Goal: Complete application form

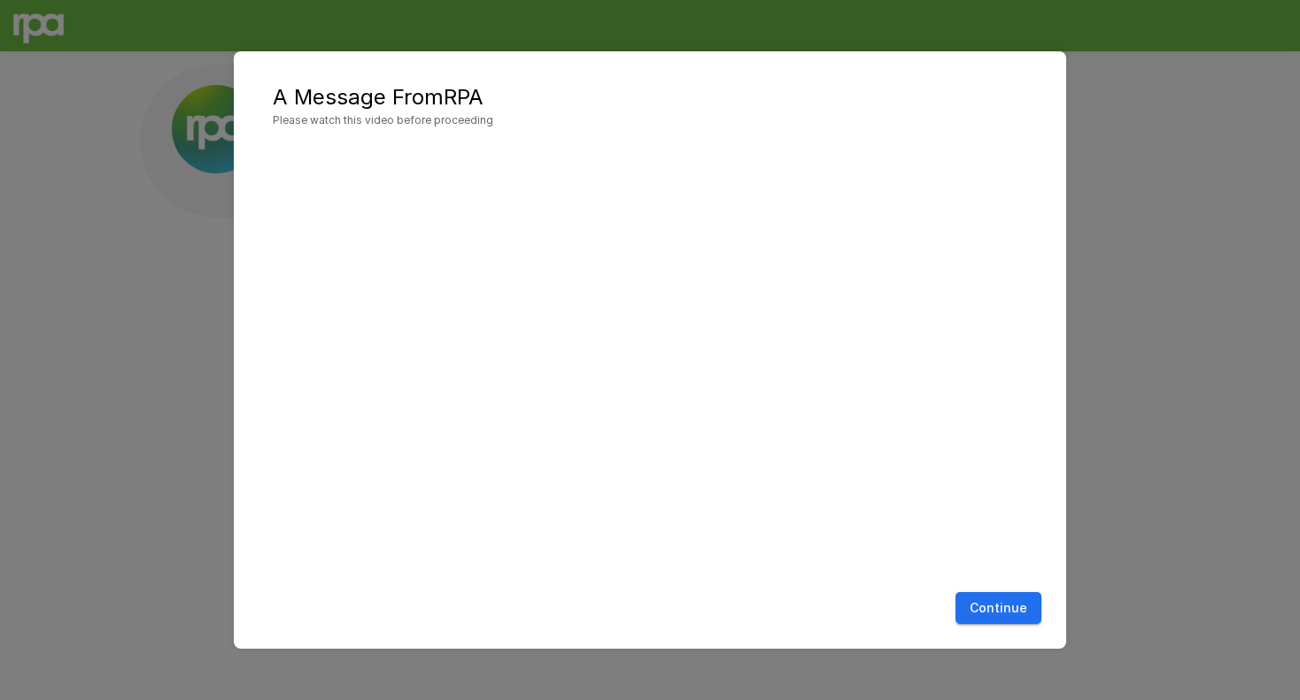
click at [826, 600] on button "Continue" at bounding box center [998, 608] width 86 height 33
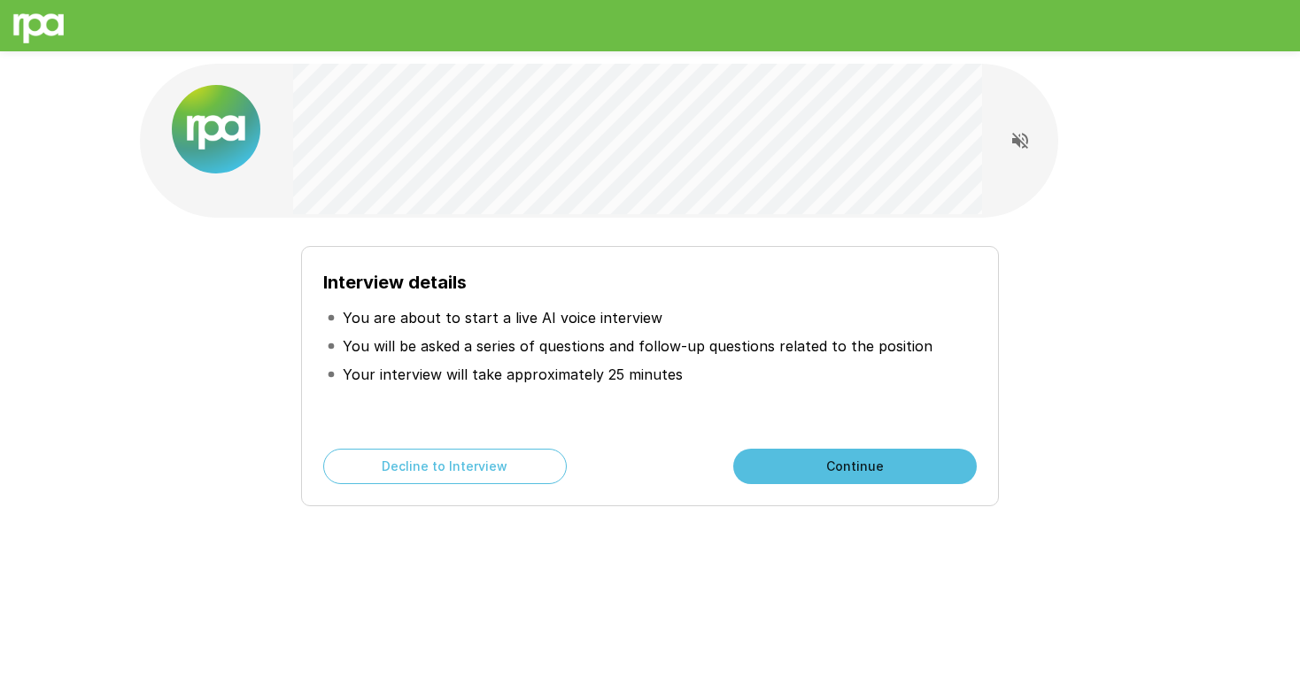
click at [826, 468] on button "Continue" at bounding box center [855, 466] width 244 height 35
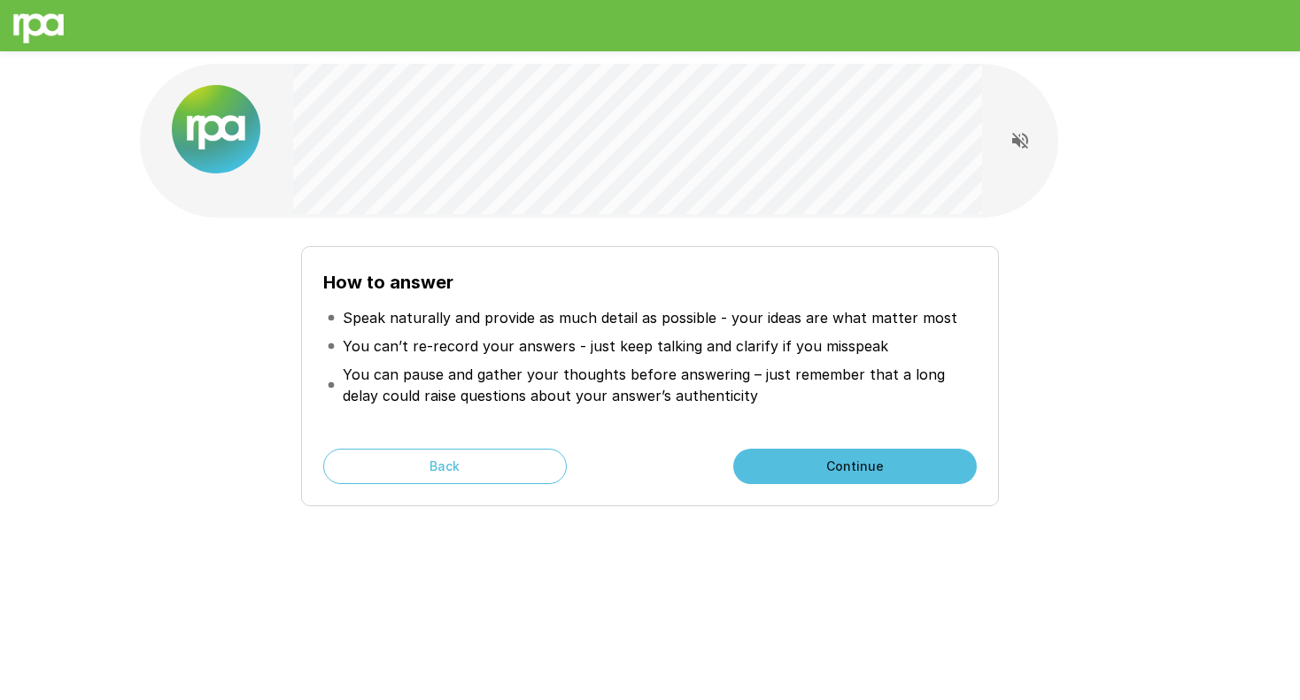
click at [826, 466] on button "Continue" at bounding box center [855, 466] width 244 height 35
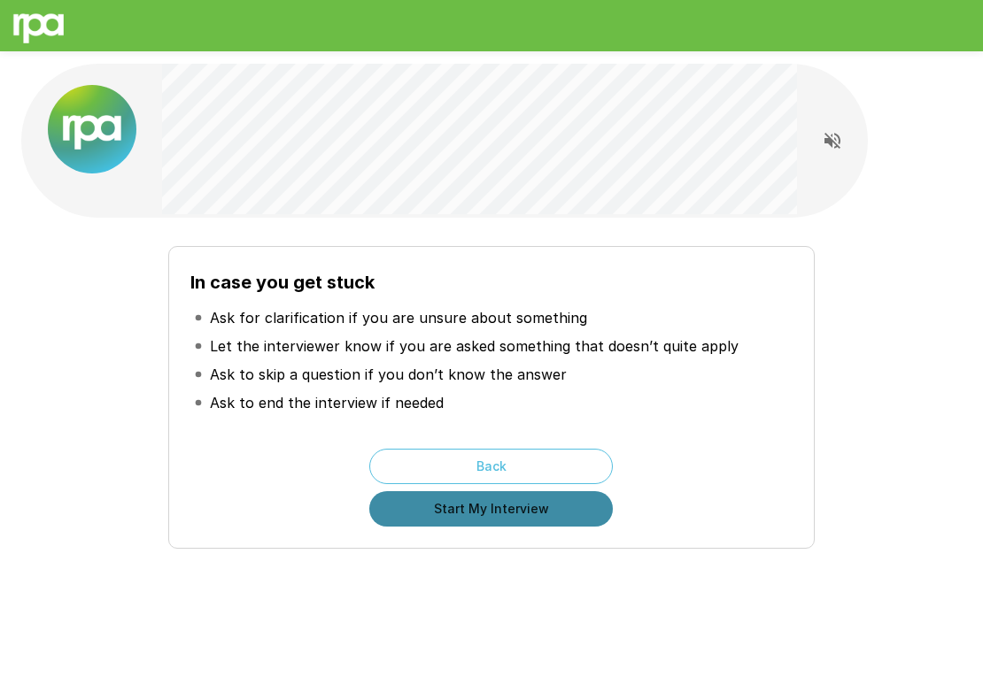
click at [489, 513] on button "Start My Interview" at bounding box center [491, 508] width 244 height 35
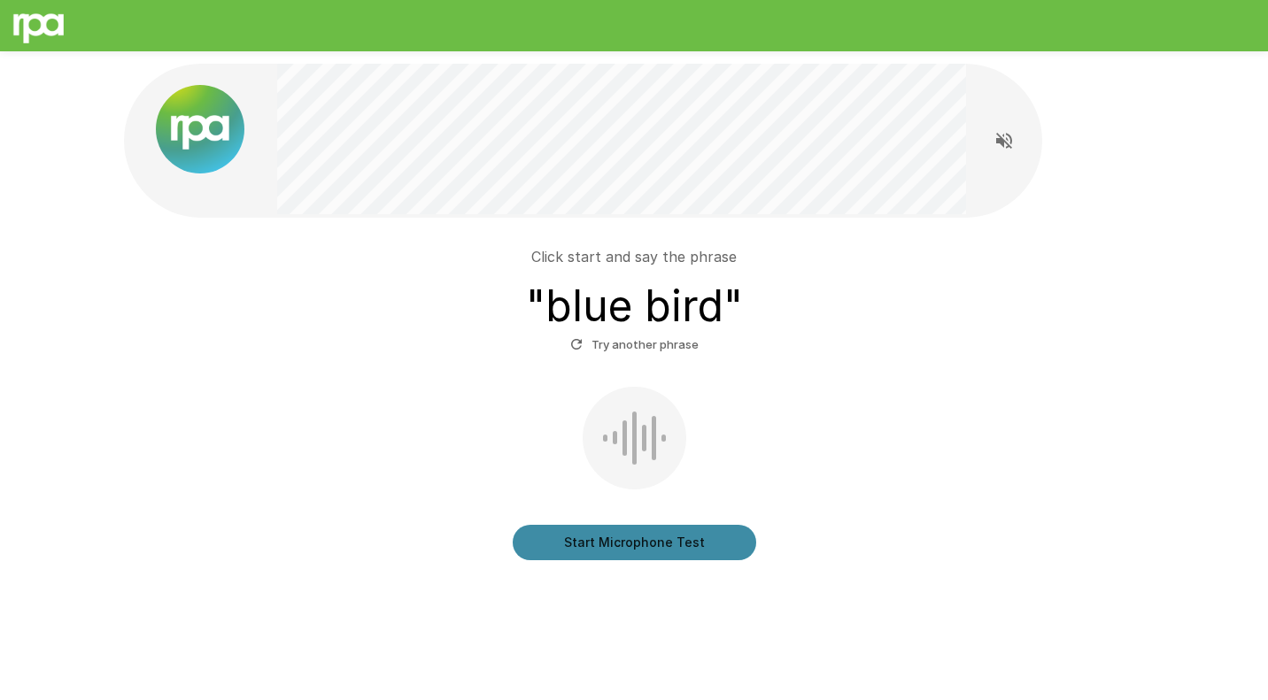
click at [685, 549] on button "Start Microphone Test" at bounding box center [635, 542] width 244 height 35
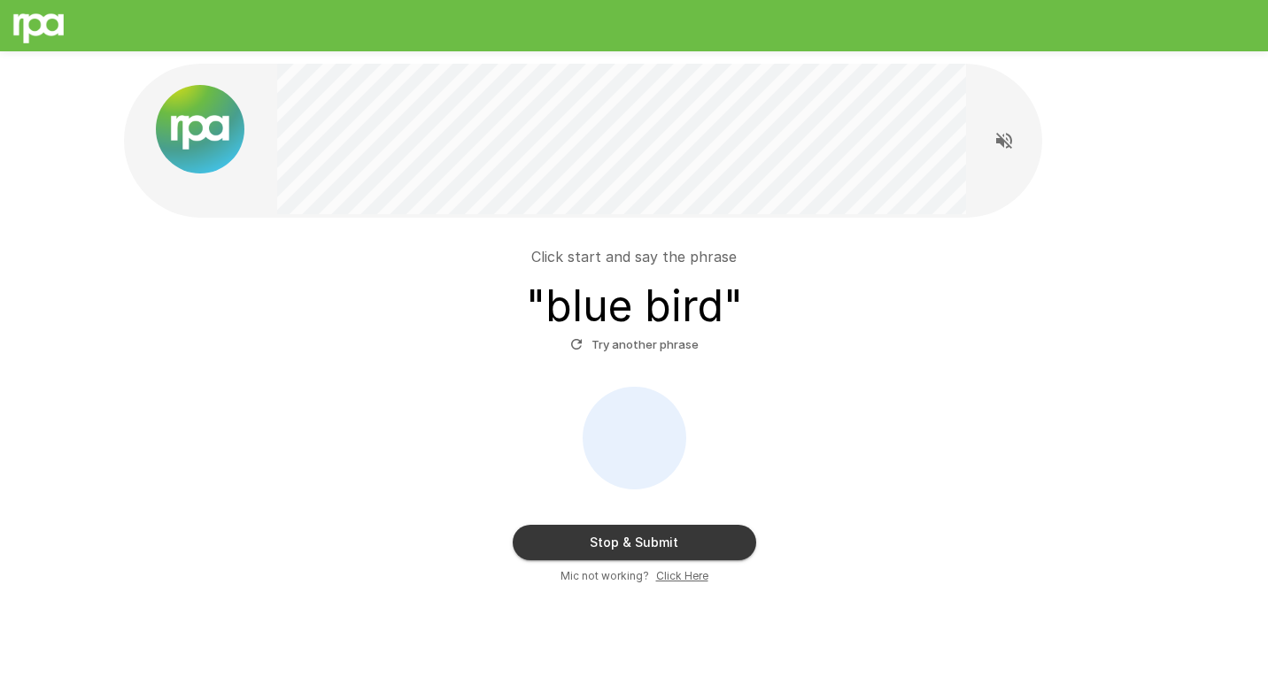
click at [655, 532] on button "Stop & Submit" at bounding box center [635, 542] width 244 height 35
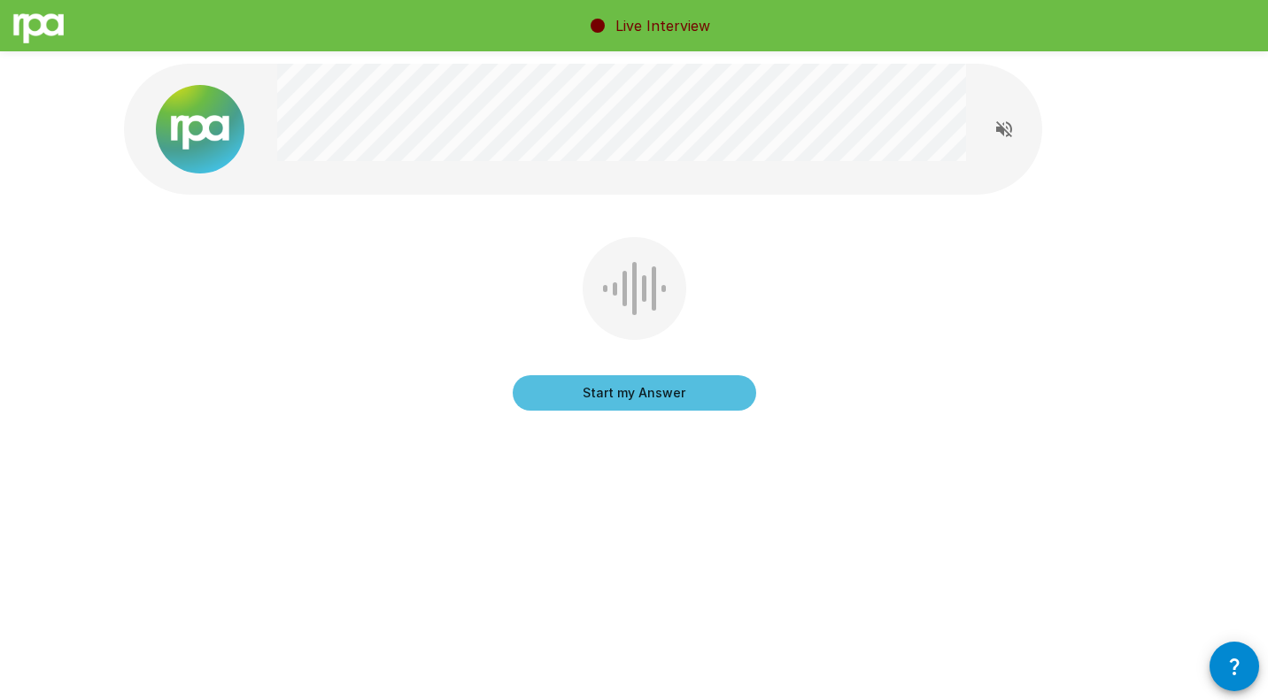
click at [653, 394] on button "Start my Answer" at bounding box center [635, 392] width 244 height 35
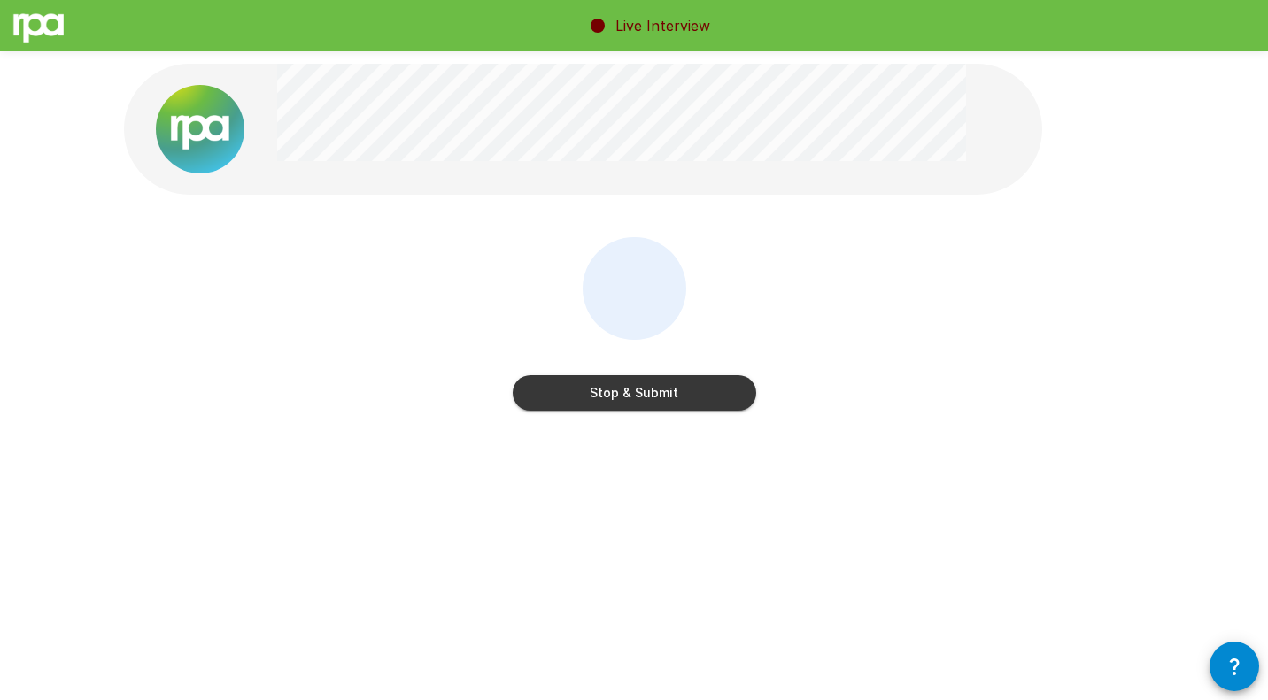
click at [653, 394] on button "Stop & Submit" at bounding box center [635, 392] width 244 height 35
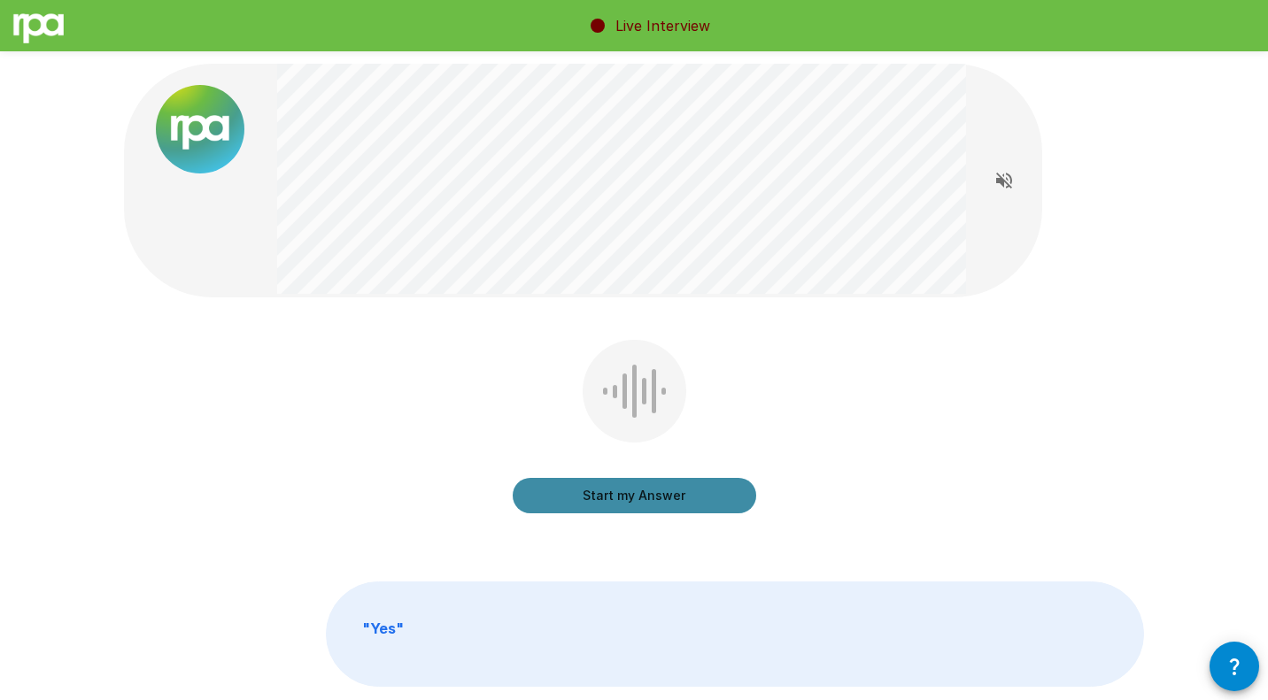
click at [642, 502] on button "Start my Answer" at bounding box center [635, 495] width 244 height 35
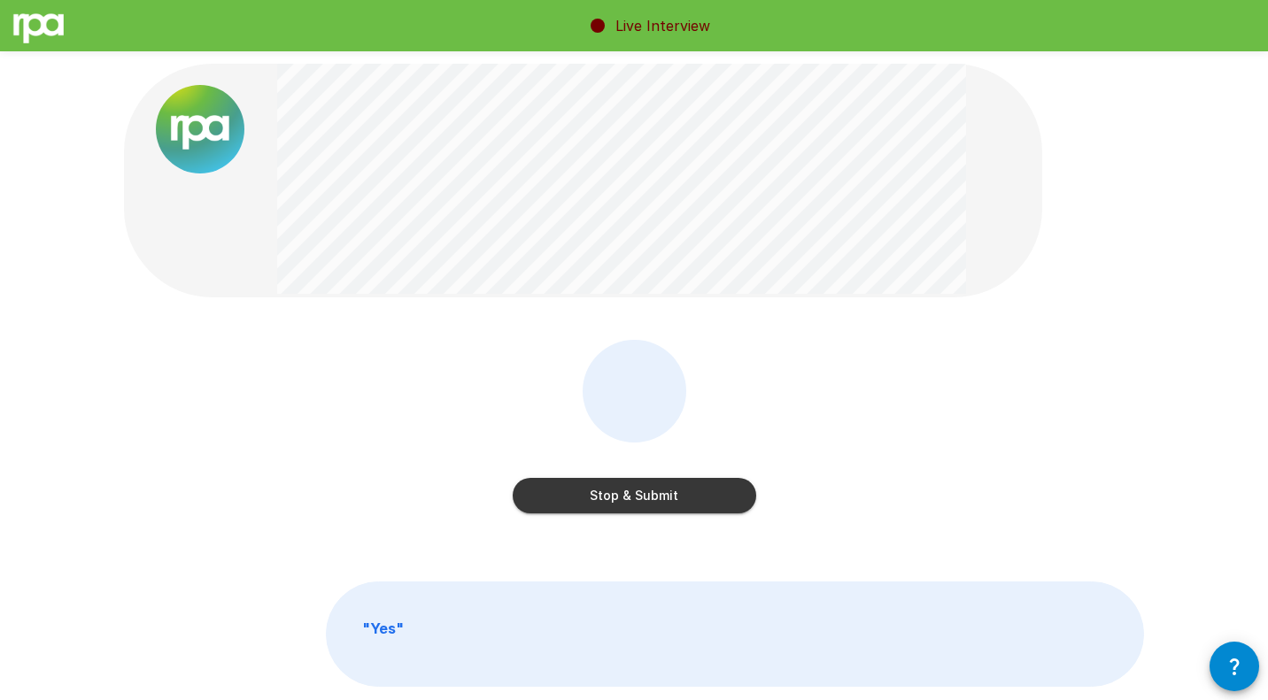
click at [642, 502] on button "Stop & Submit" at bounding box center [635, 495] width 244 height 35
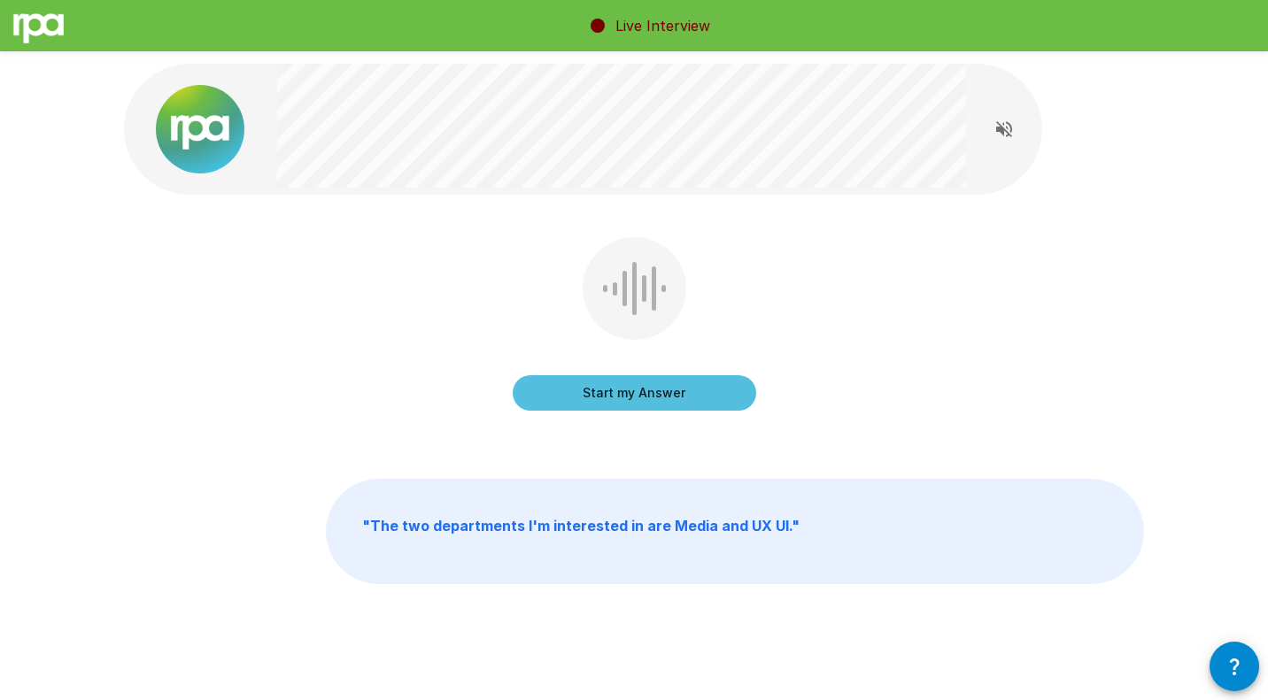
click at [623, 401] on button "Start my Answer" at bounding box center [635, 392] width 244 height 35
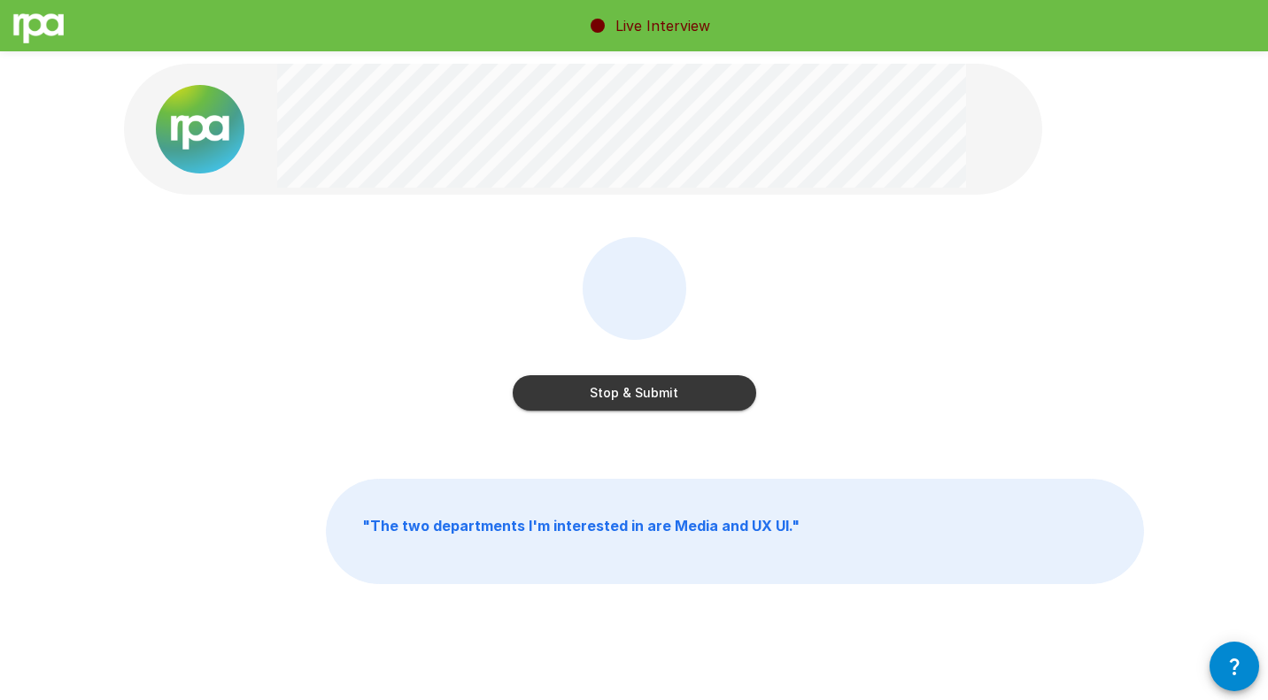
click at [623, 401] on button "Stop & Submit" at bounding box center [635, 392] width 244 height 35
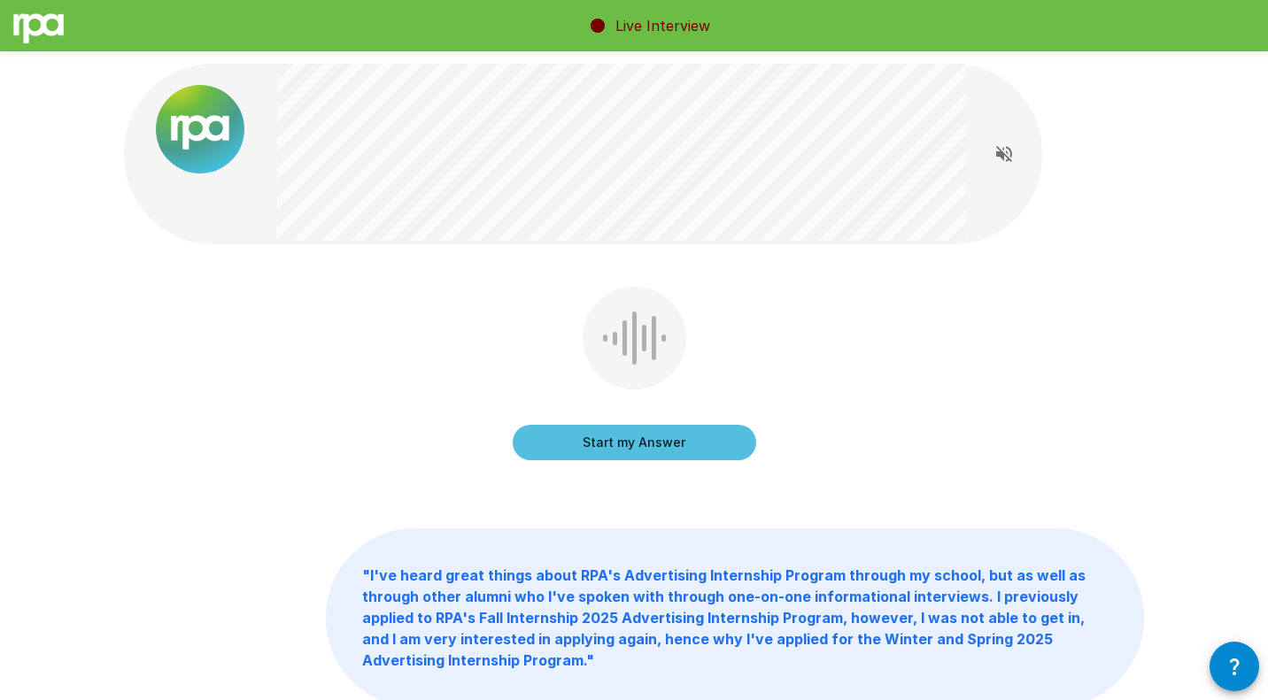
click at [575, 443] on button "Start my Answer" at bounding box center [635, 442] width 244 height 35
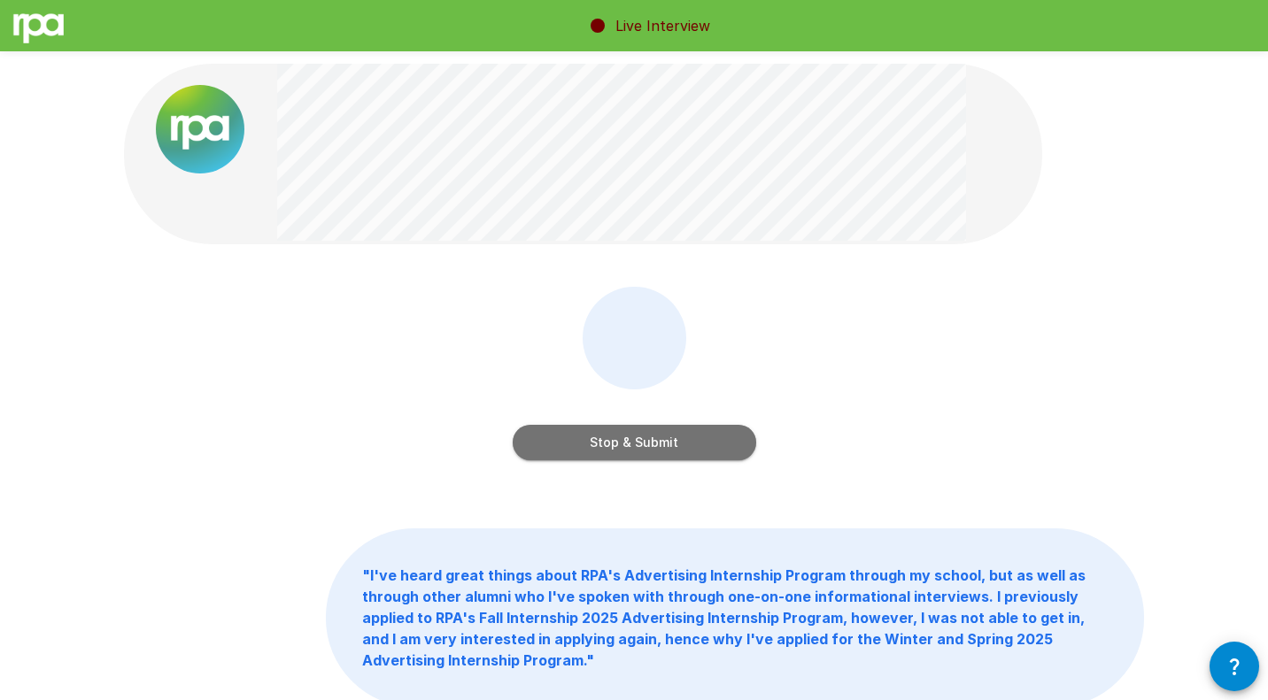
click at [575, 443] on button "Stop & Submit" at bounding box center [635, 442] width 244 height 35
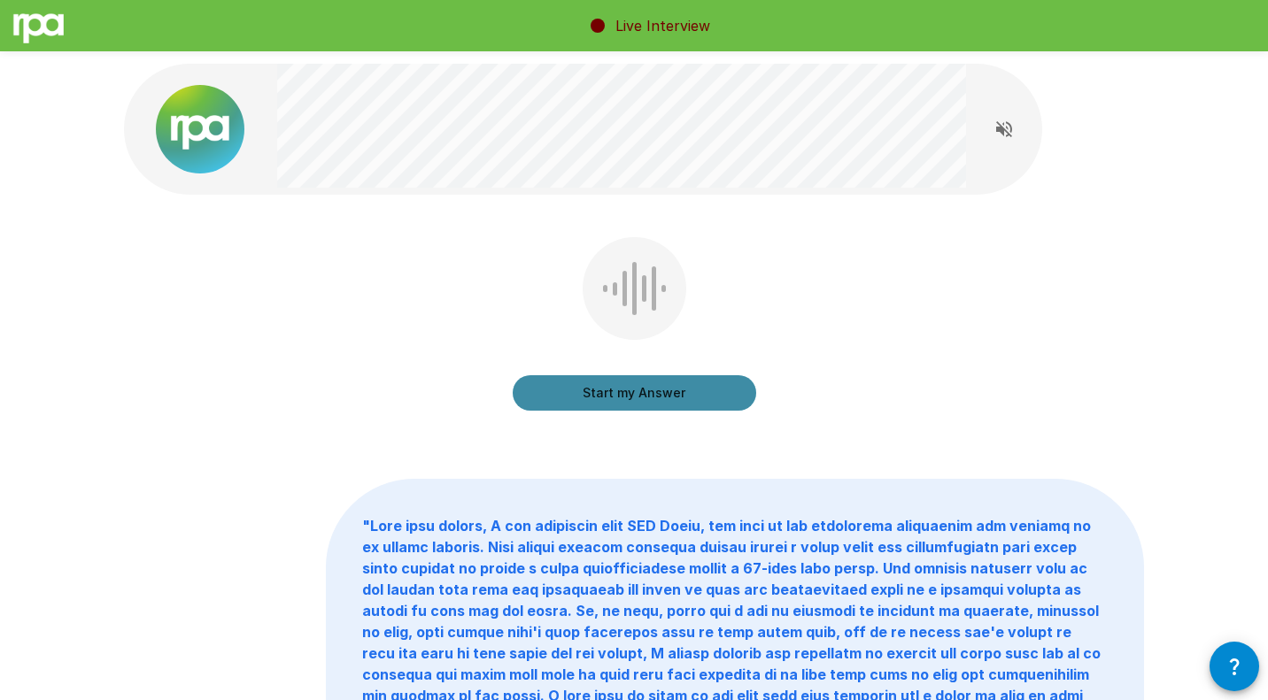
click at [606, 399] on button "Start my Answer" at bounding box center [635, 392] width 244 height 35
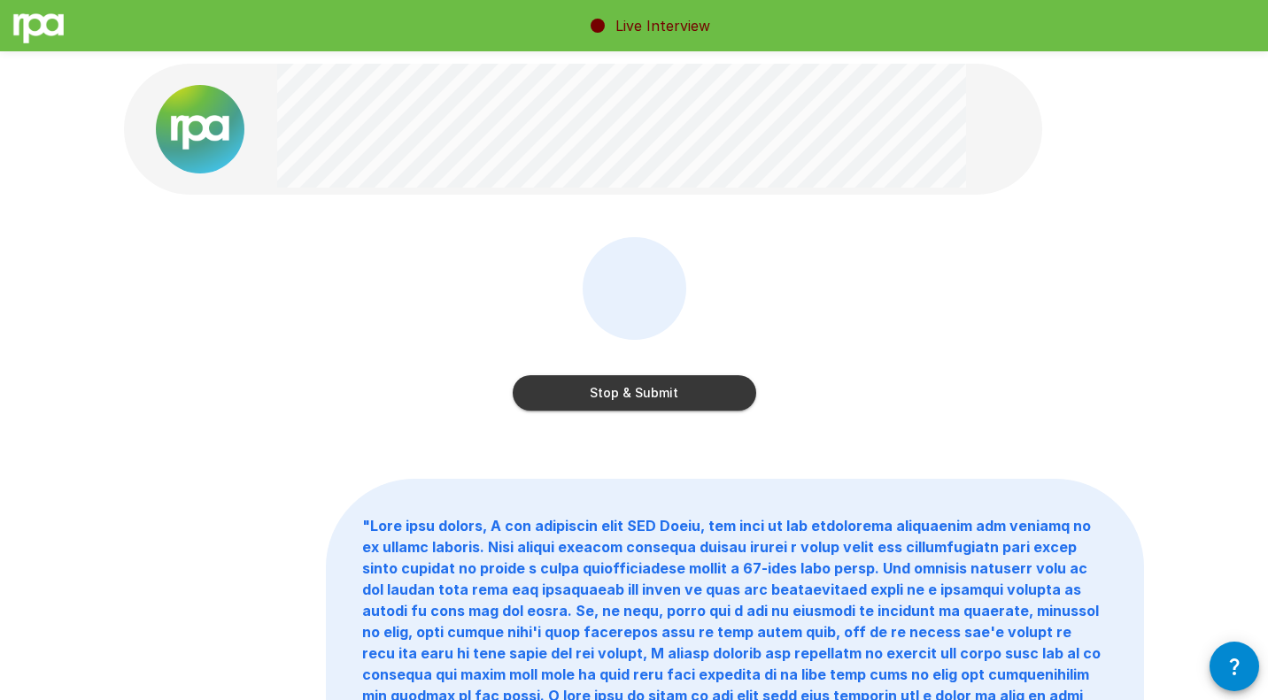
click at [606, 399] on button "Stop & Submit" at bounding box center [635, 392] width 244 height 35
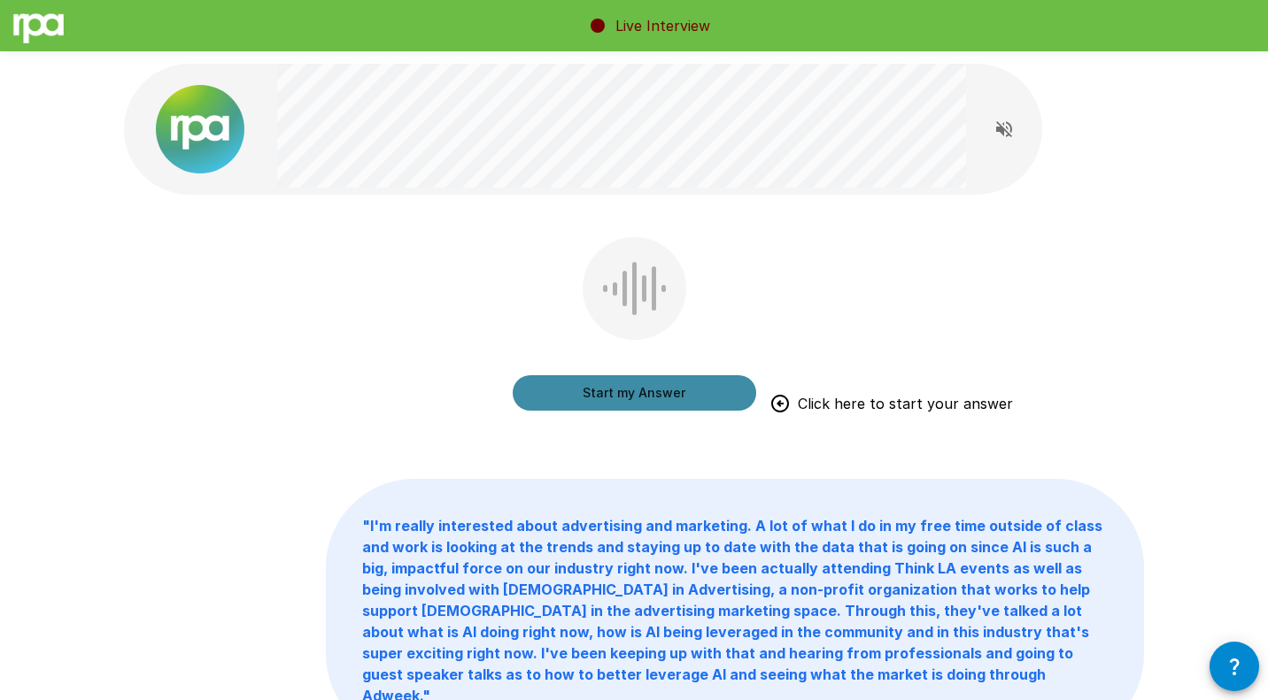
click at [661, 390] on button "Start my Answer" at bounding box center [635, 392] width 244 height 35
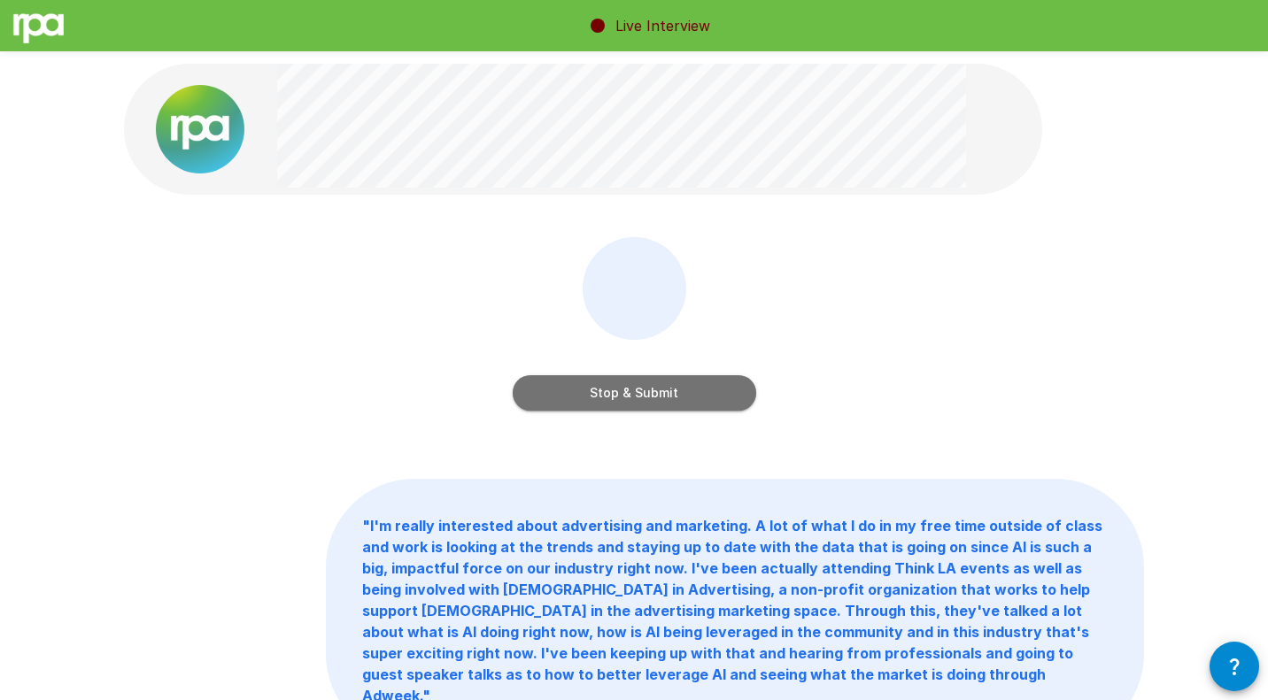
click at [691, 397] on button "Stop & Submit" at bounding box center [635, 392] width 244 height 35
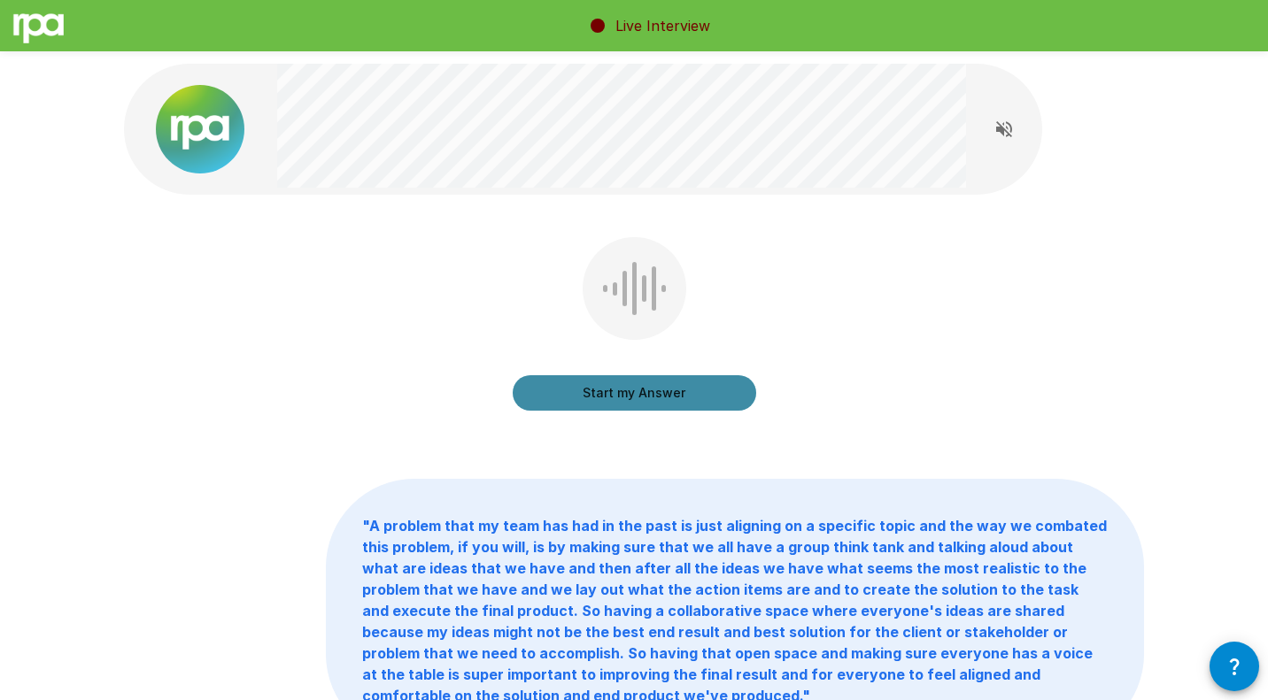
click at [629, 396] on button "Start my Answer" at bounding box center [635, 392] width 244 height 35
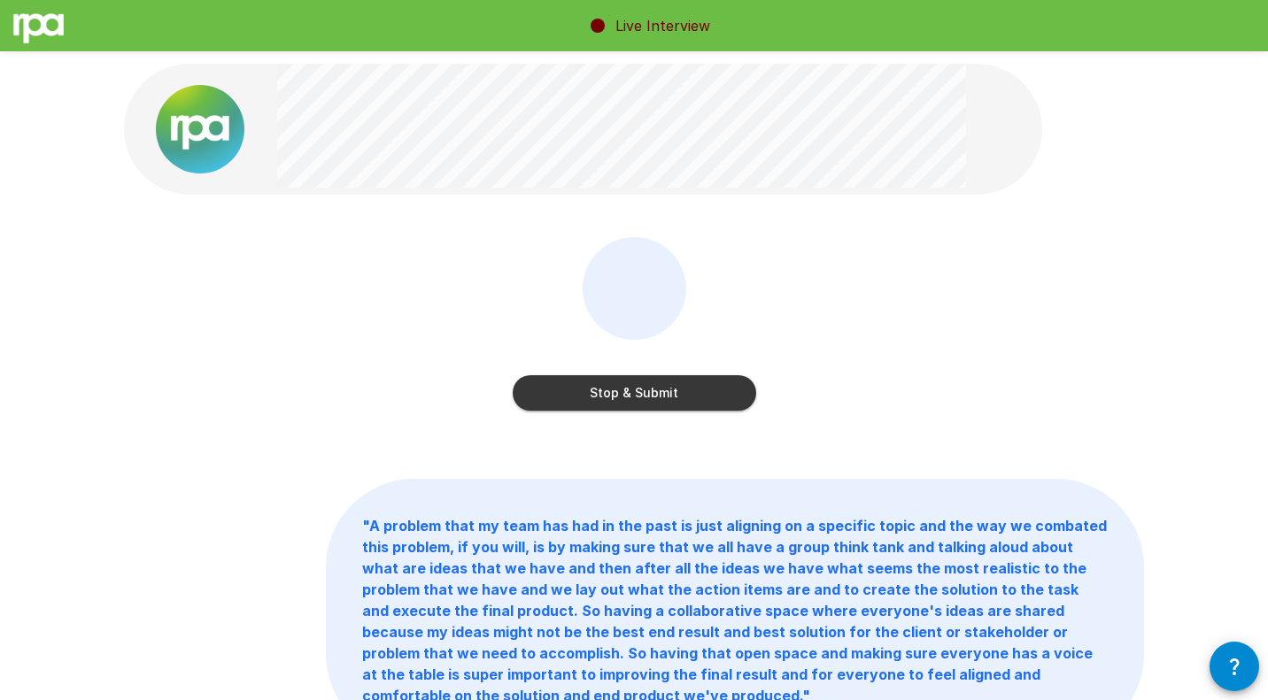
click at [629, 396] on button "Stop & Submit" at bounding box center [635, 392] width 244 height 35
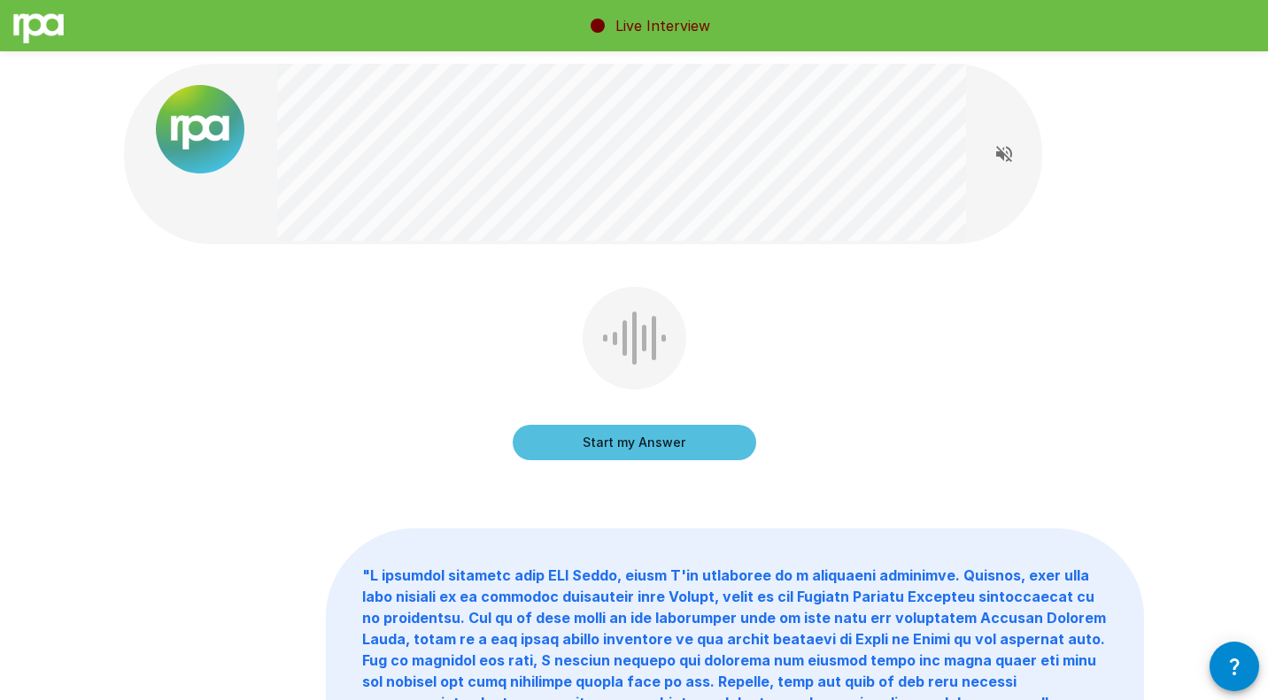
click at [566, 452] on button "Start my Answer" at bounding box center [635, 442] width 244 height 35
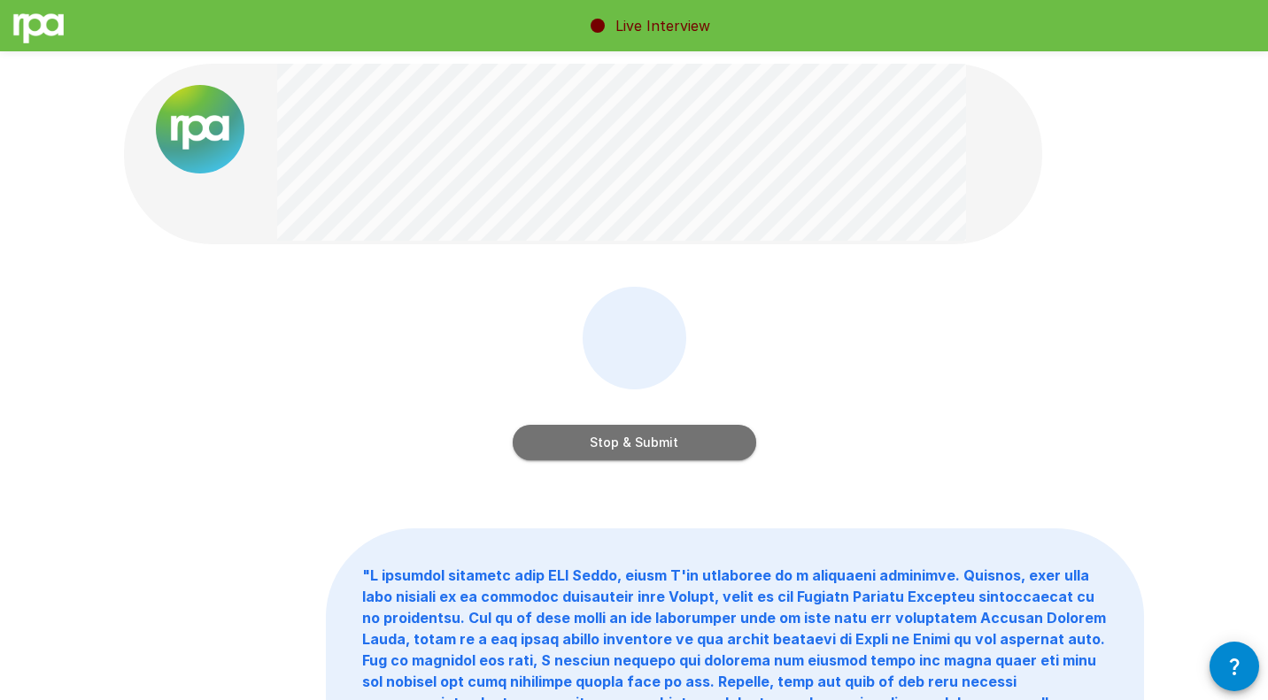
click at [713, 453] on button "Stop & Submit" at bounding box center [635, 442] width 244 height 35
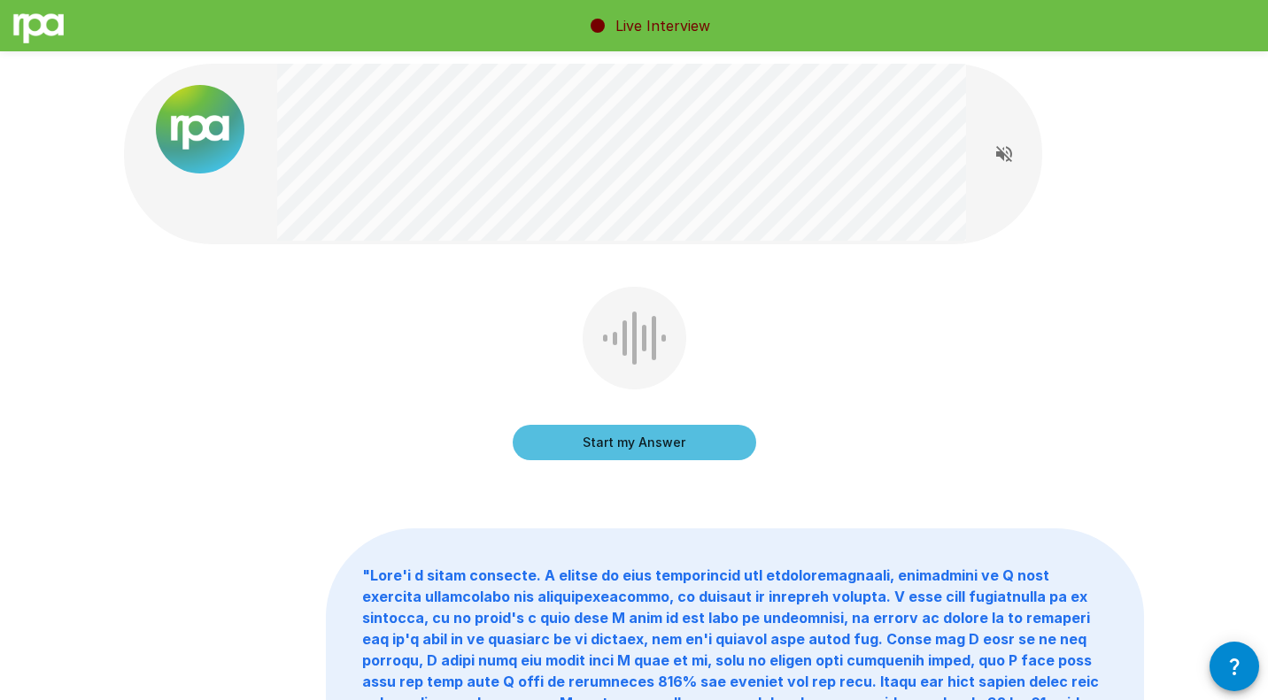
click at [677, 448] on button "Start my Answer" at bounding box center [635, 442] width 244 height 35
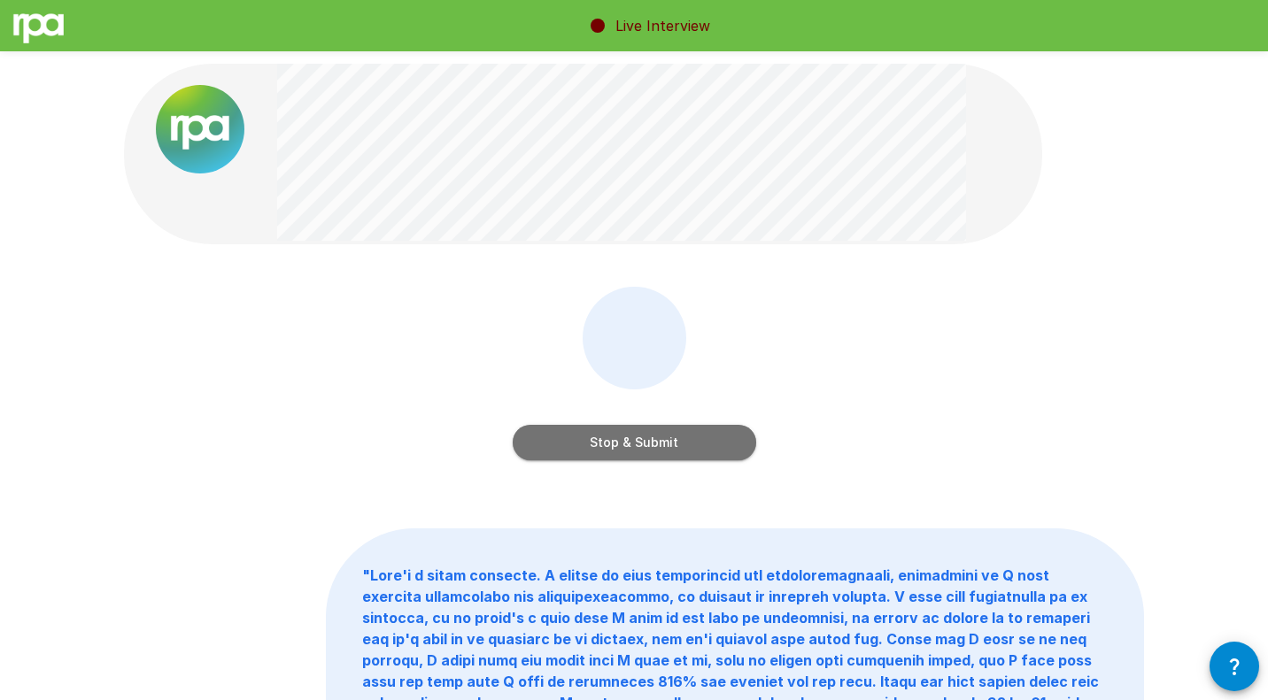
click at [668, 447] on button "Stop & Submit" at bounding box center [635, 442] width 244 height 35
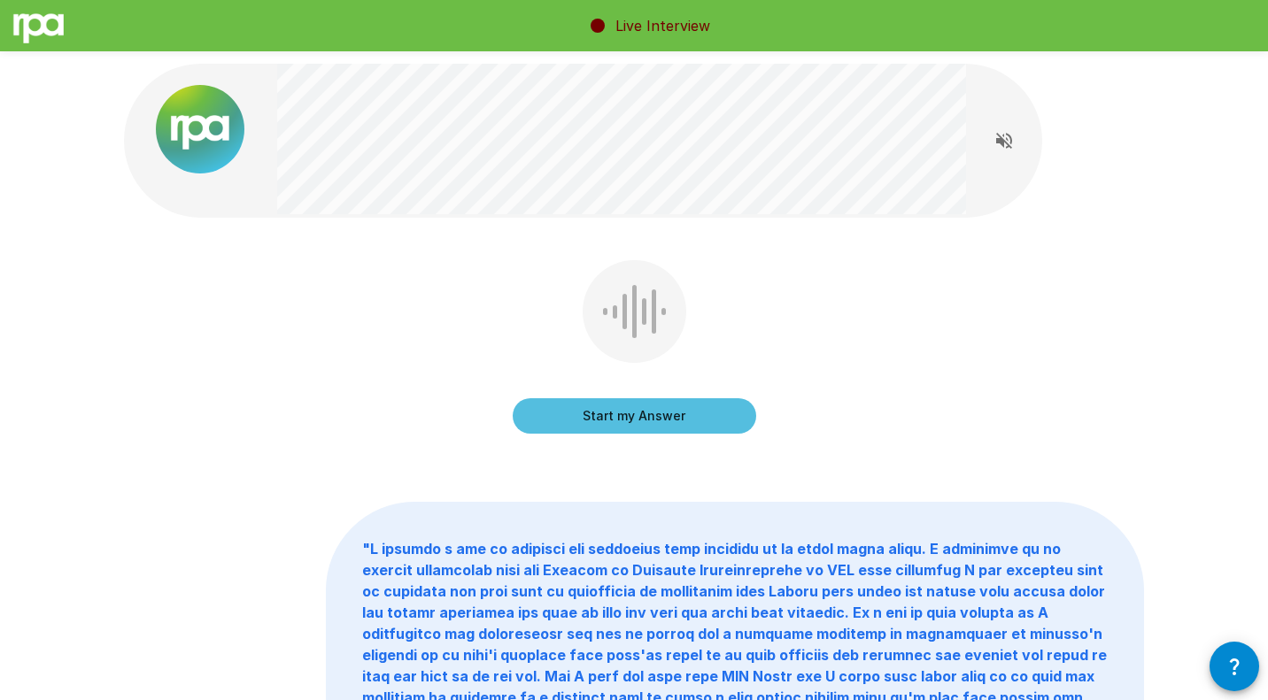
click at [653, 427] on button "Start my Answer" at bounding box center [635, 415] width 244 height 35
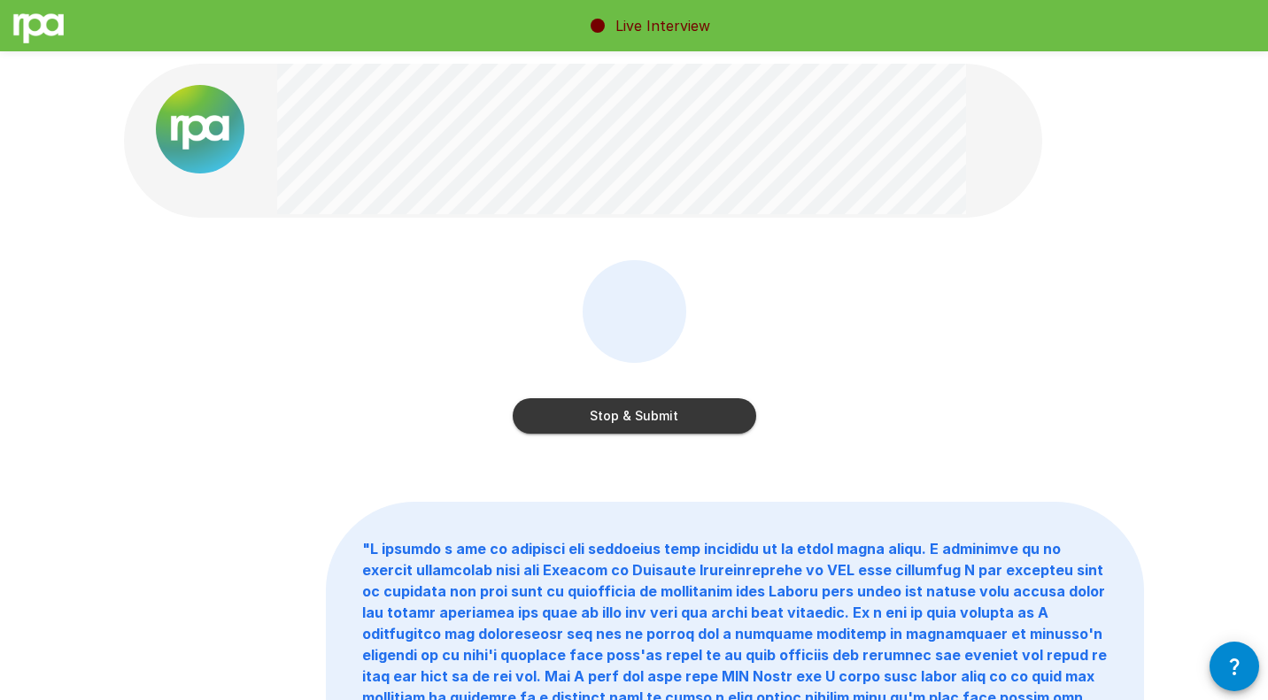
click at [653, 427] on button "Stop & Submit" at bounding box center [635, 415] width 244 height 35
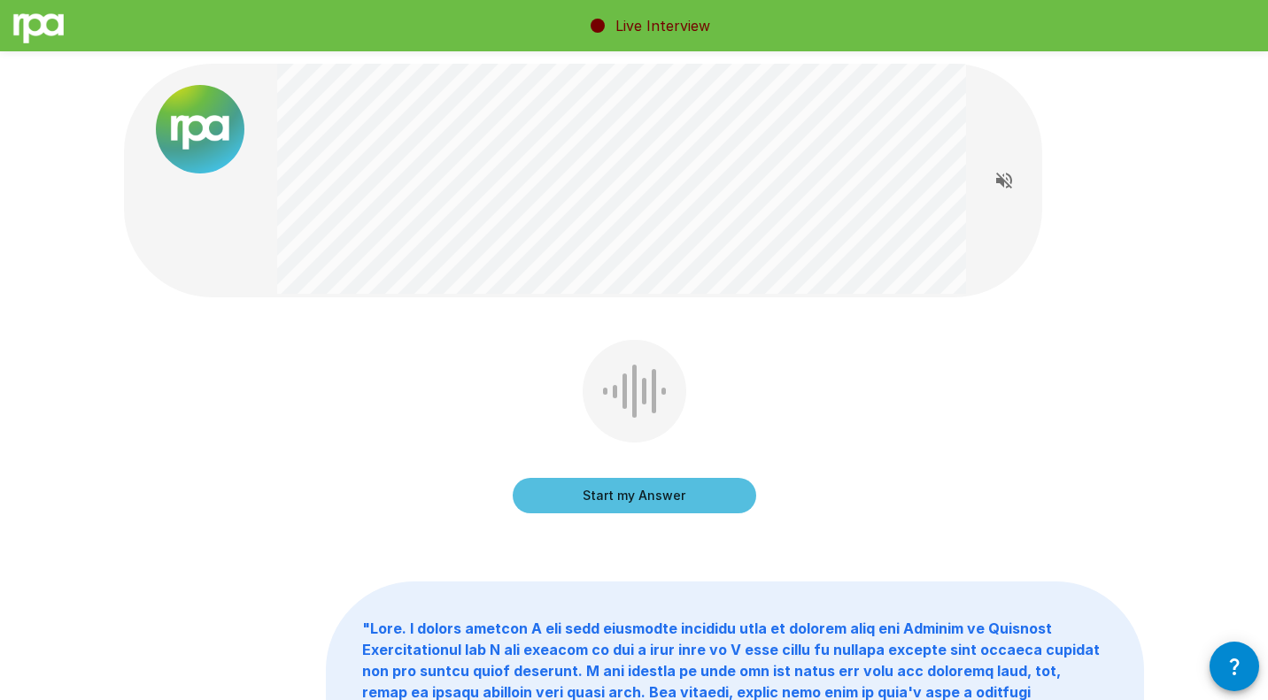
click at [593, 497] on button "Start my Answer" at bounding box center [635, 495] width 244 height 35
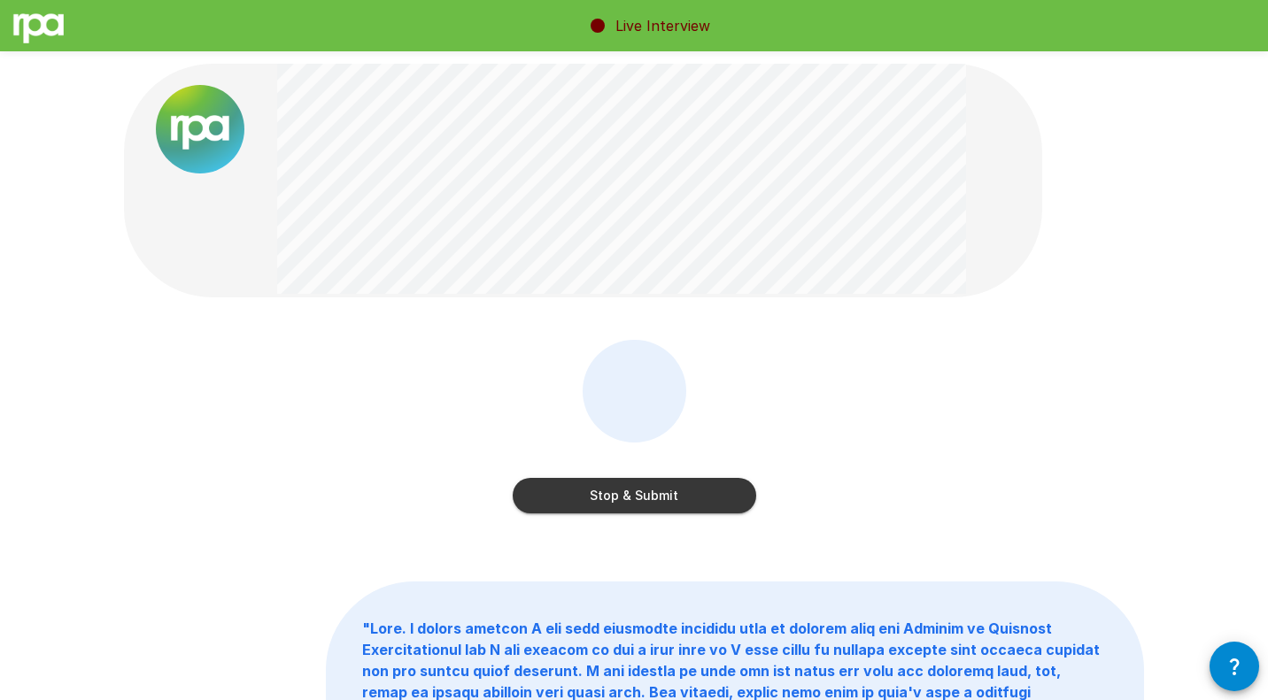
click at [593, 497] on button "Stop & Submit" at bounding box center [635, 495] width 244 height 35
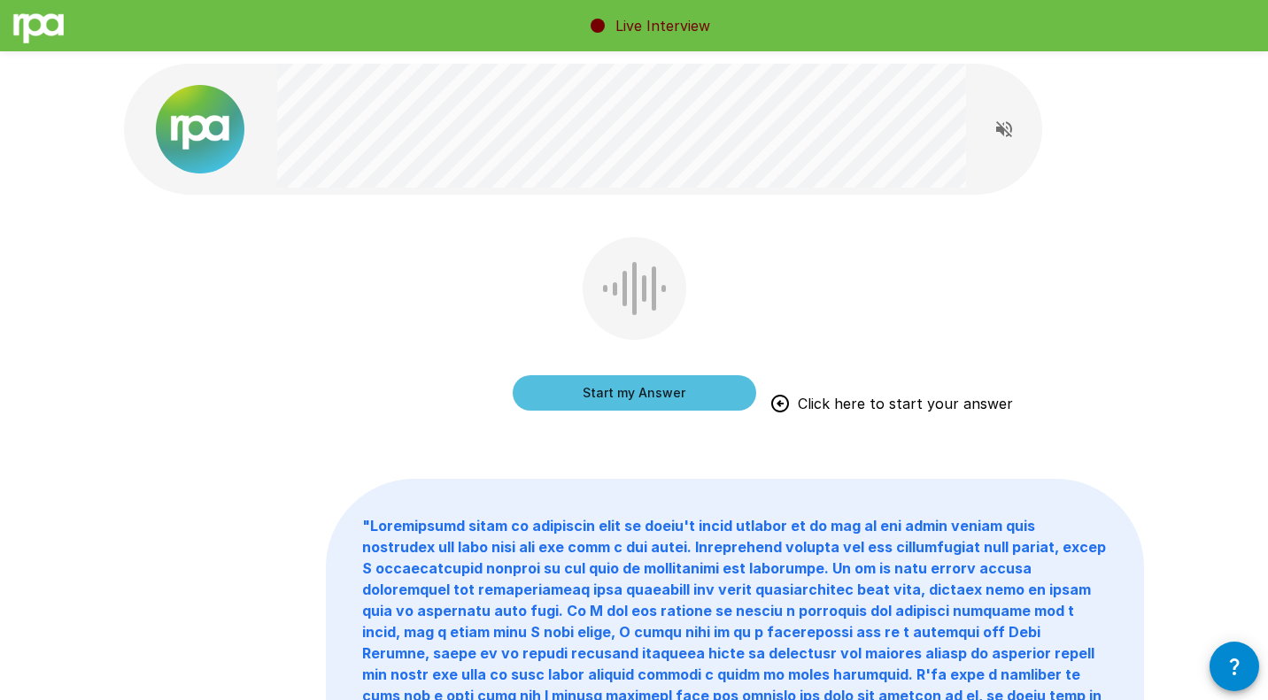
click at [671, 399] on button "Start my Answer" at bounding box center [635, 392] width 244 height 35
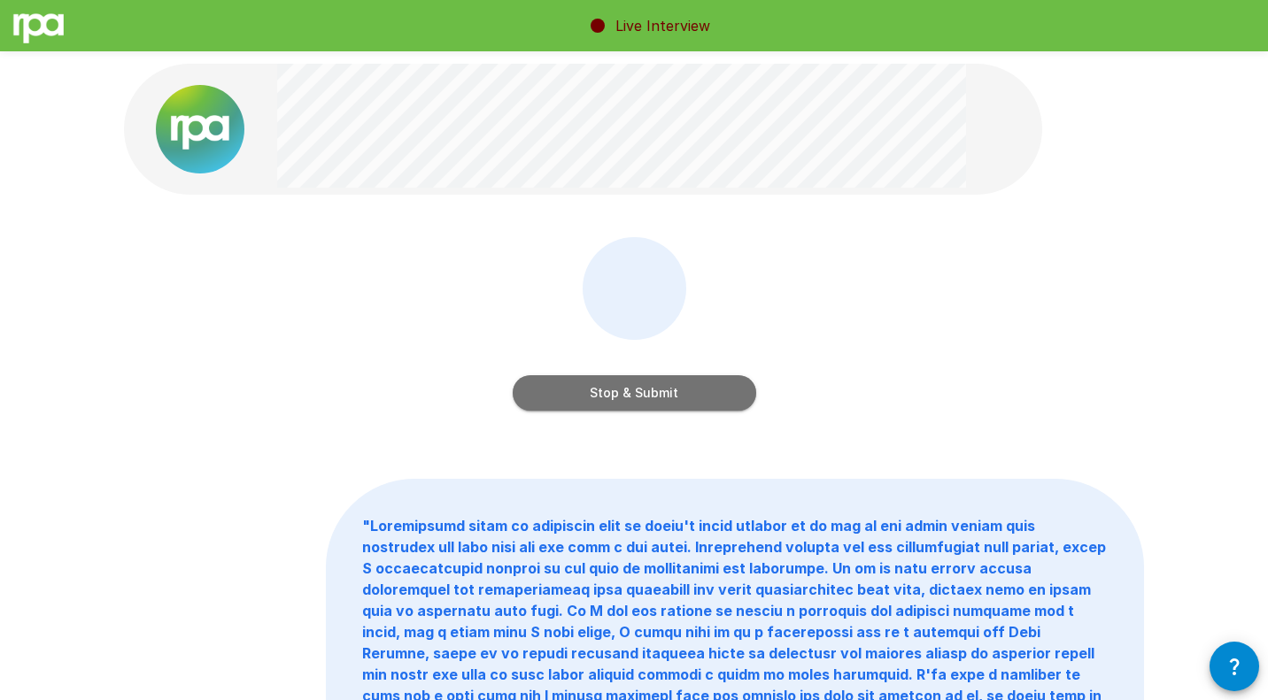
click at [671, 399] on button "Stop & Submit" at bounding box center [635, 392] width 244 height 35
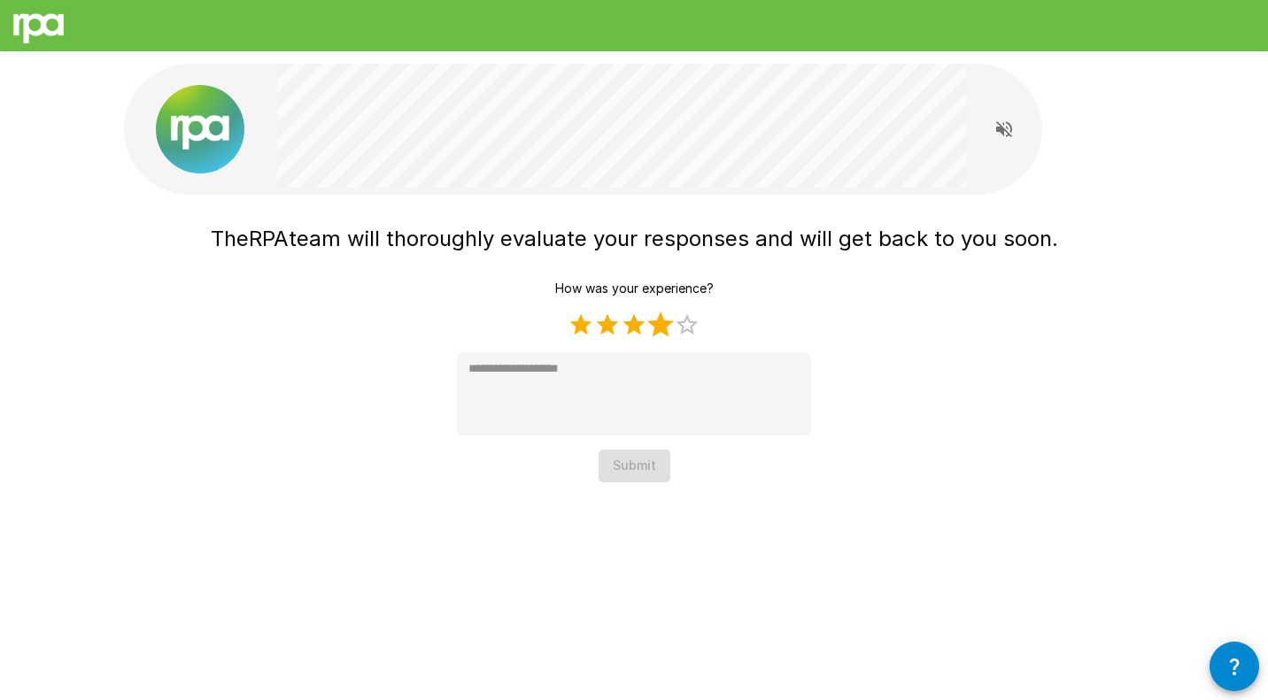
click at [653, 326] on label "4 Stars" at bounding box center [660, 325] width 27 height 27
type textarea "*"
click at [641, 467] on button "Submit" at bounding box center [635, 466] width 72 height 33
